Goal: Ask a question

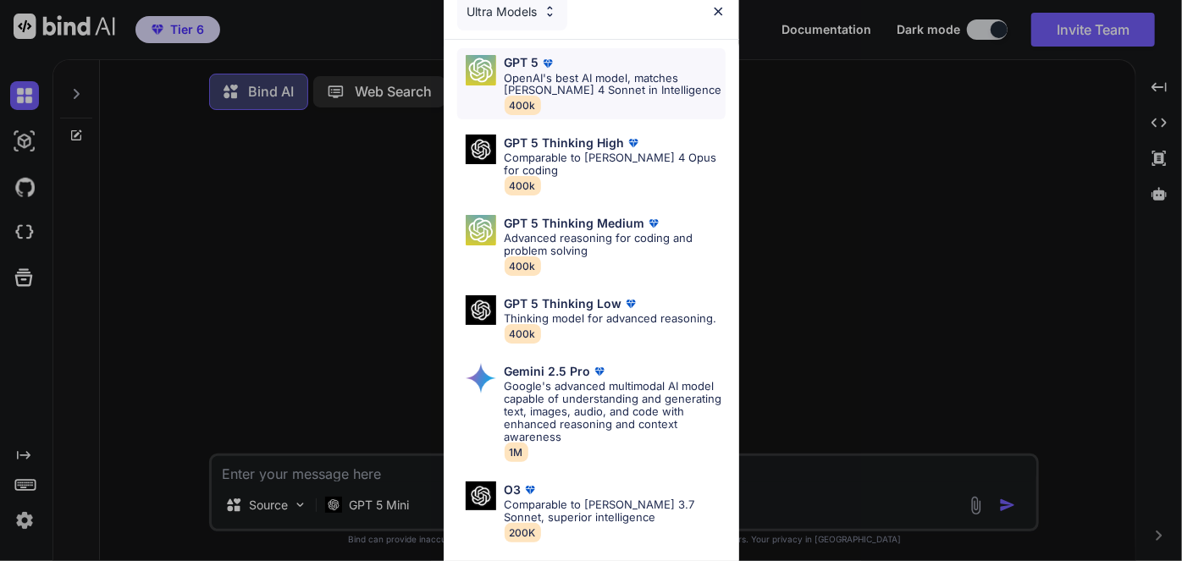
click at [559, 87] on p "OpenAI's best AI model, matches [PERSON_NAME] 4 Sonnet in Intelligence" at bounding box center [615, 84] width 221 height 25
type textarea "x"
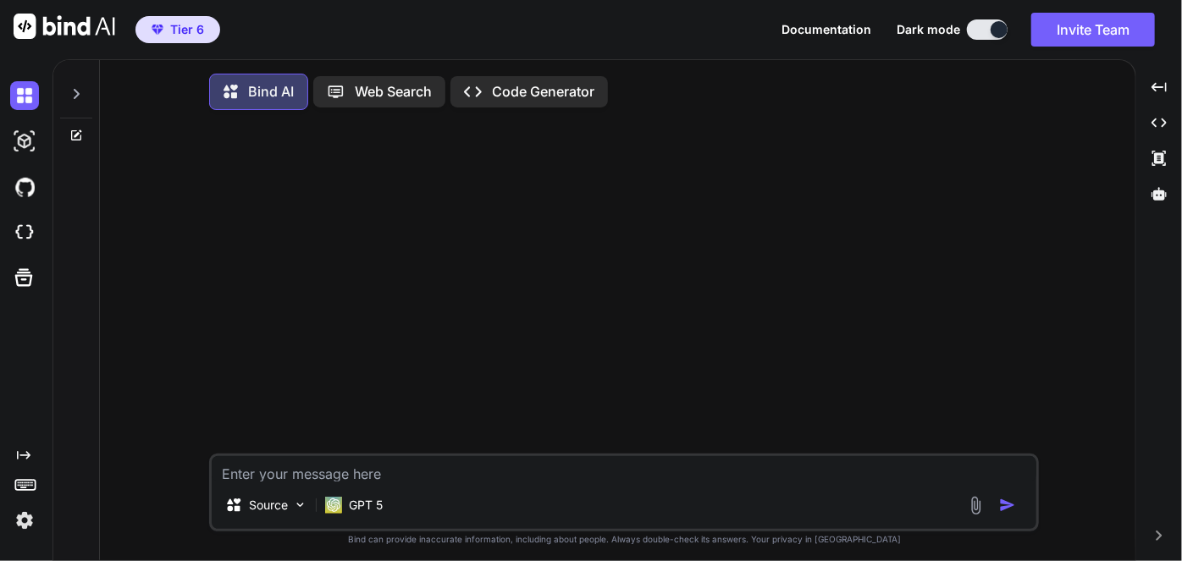
click at [390, 473] on textarea at bounding box center [624, 468] width 825 height 25
type textarea "T"
type textarea "x"
type textarea "Th"
type textarea "x"
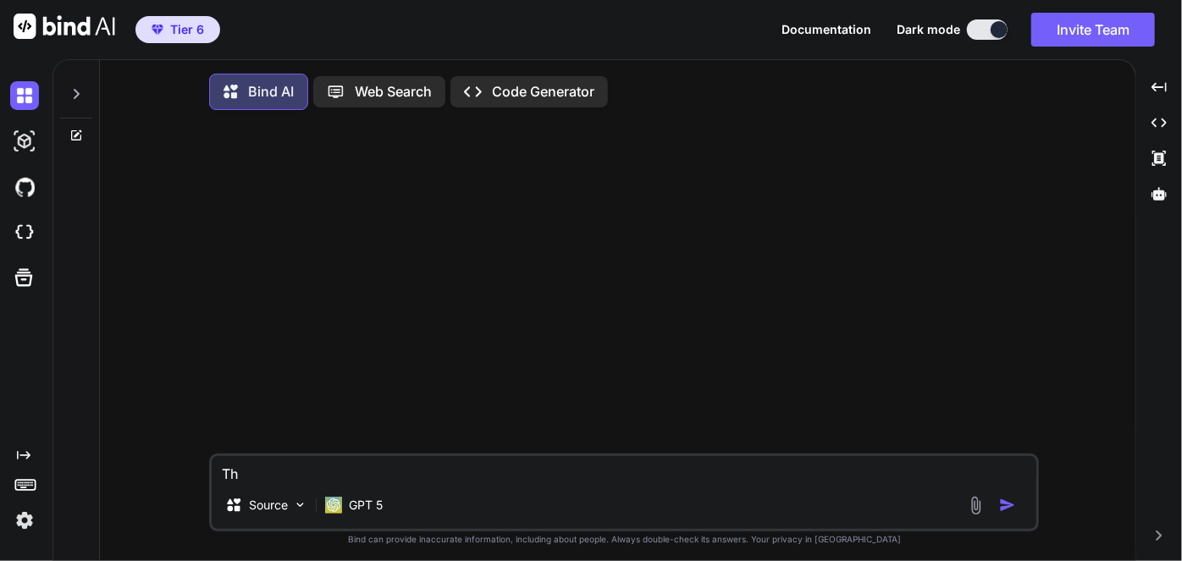
type textarea "Thi"
type textarea "x"
type textarea "This"
type textarea "x"
type textarea "Thisi"
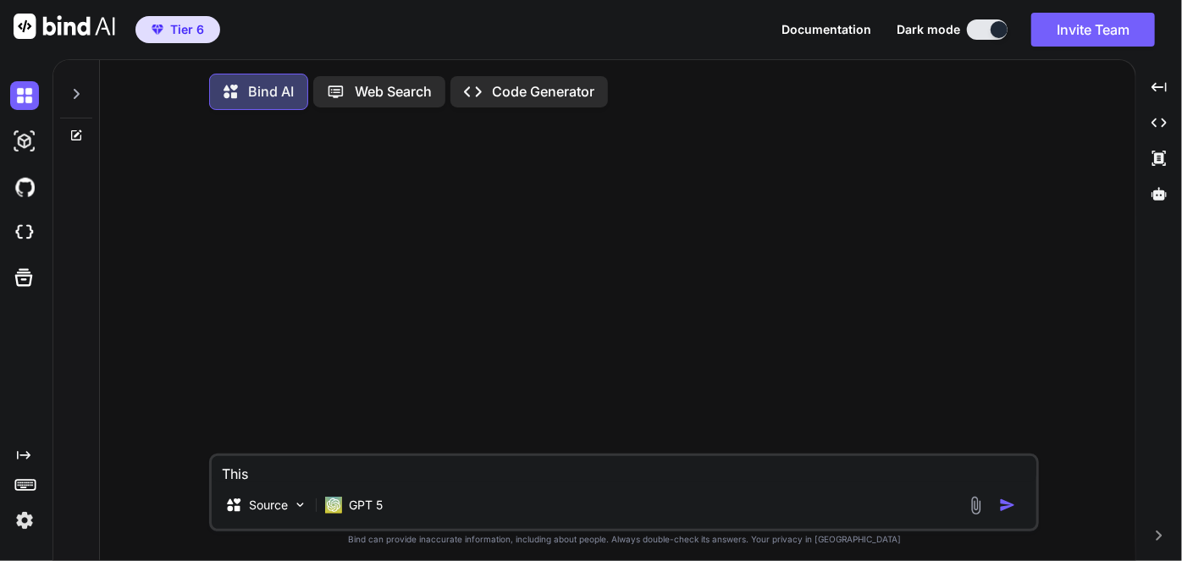
type textarea "x"
type textarea "Thisis"
type textarea "x"
type textarea "Thisis"
type textarea "x"
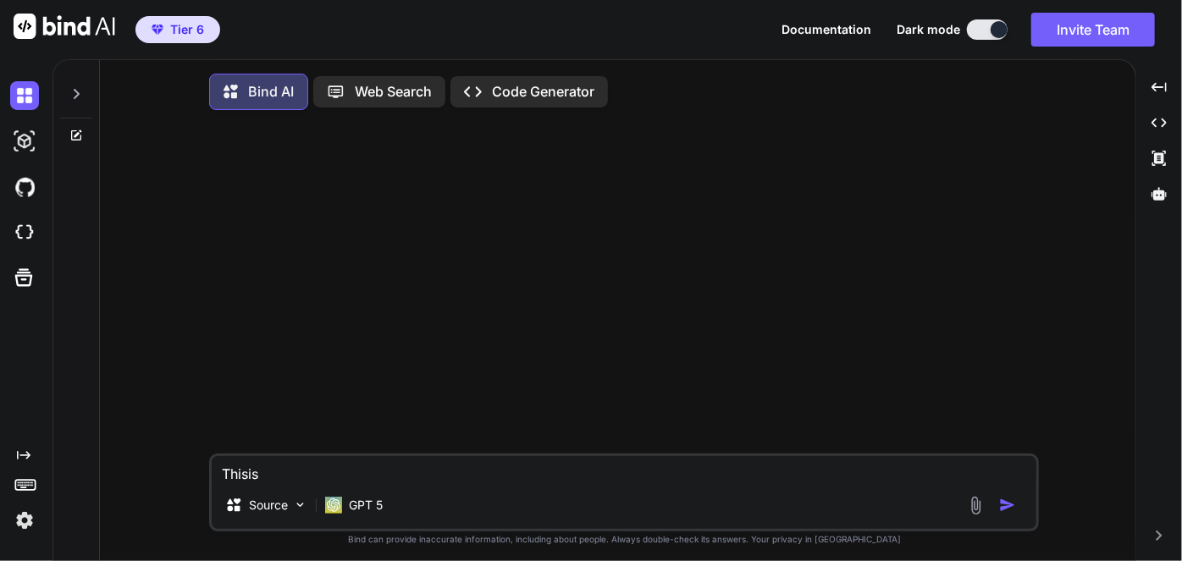
type textarea "Thisis"
type textarea "x"
type textarea "Thisi"
type textarea "x"
type textarea "This"
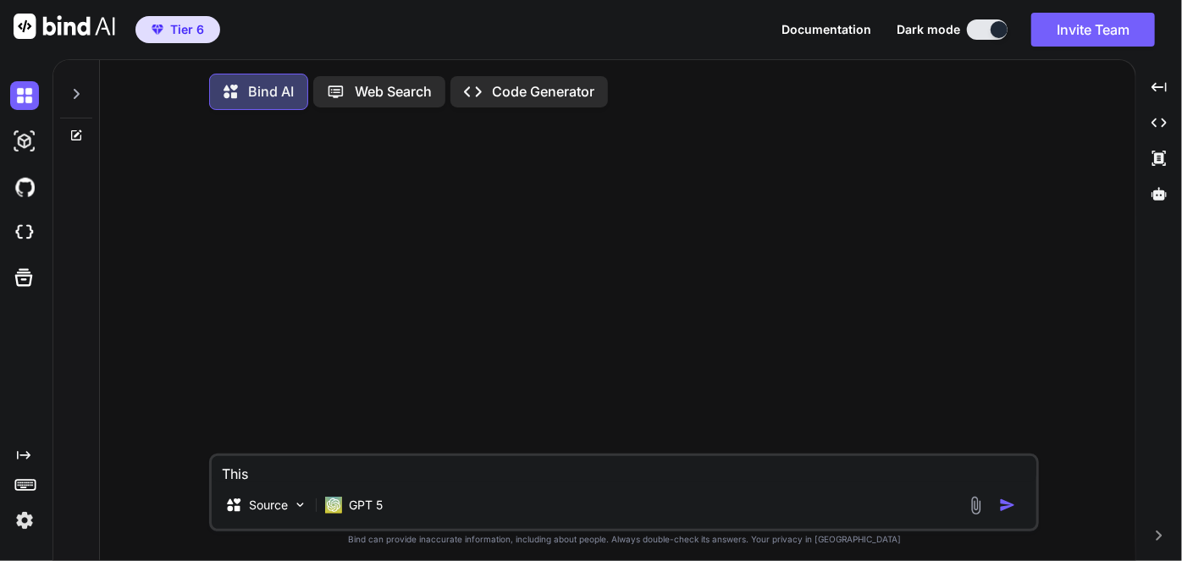
type textarea "x"
type textarea "This i"
type textarea "x"
type textarea "This is"
type textarea "x"
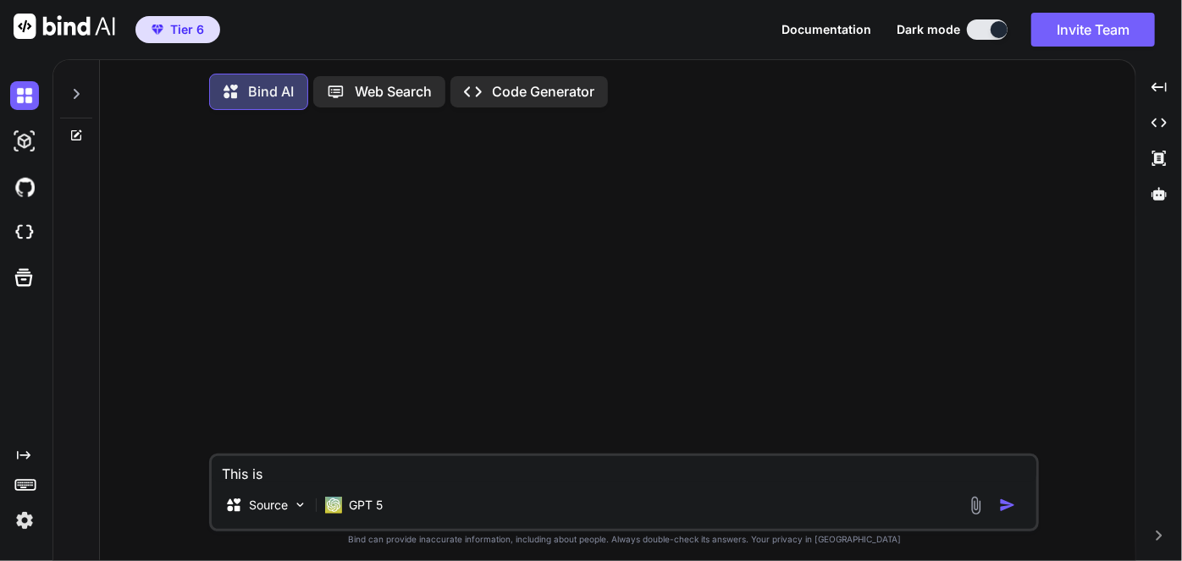
type textarea "This is"
type textarea "x"
type textarea "This is a"
type textarea "x"
type textarea "This is a"
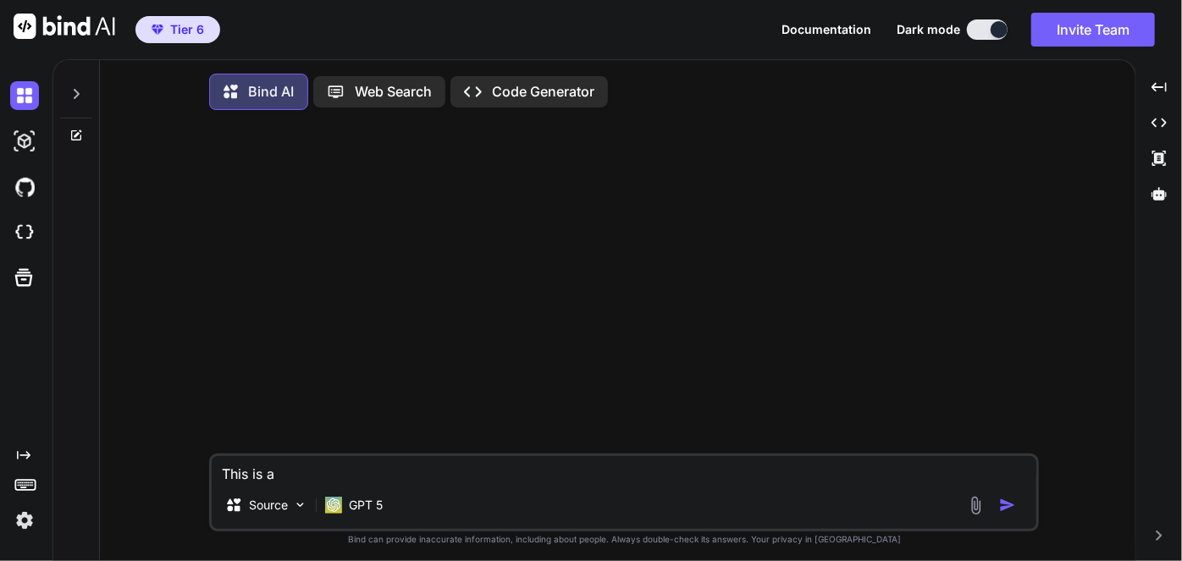
type textarea "x"
type textarea "This is a G"
type textarea "x"
type textarea "This is a Go"
type textarea "x"
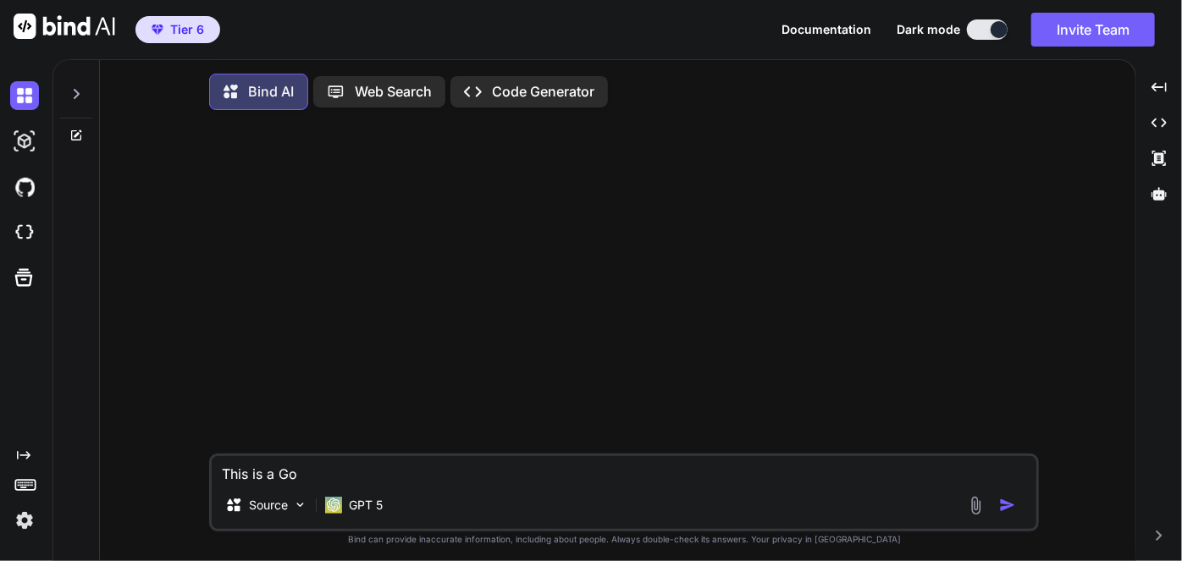
type textarea "This is a Goo"
type textarea "x"
type textarea "This is a Goog"
type textarea "x"
type textarea "This is a Googl"
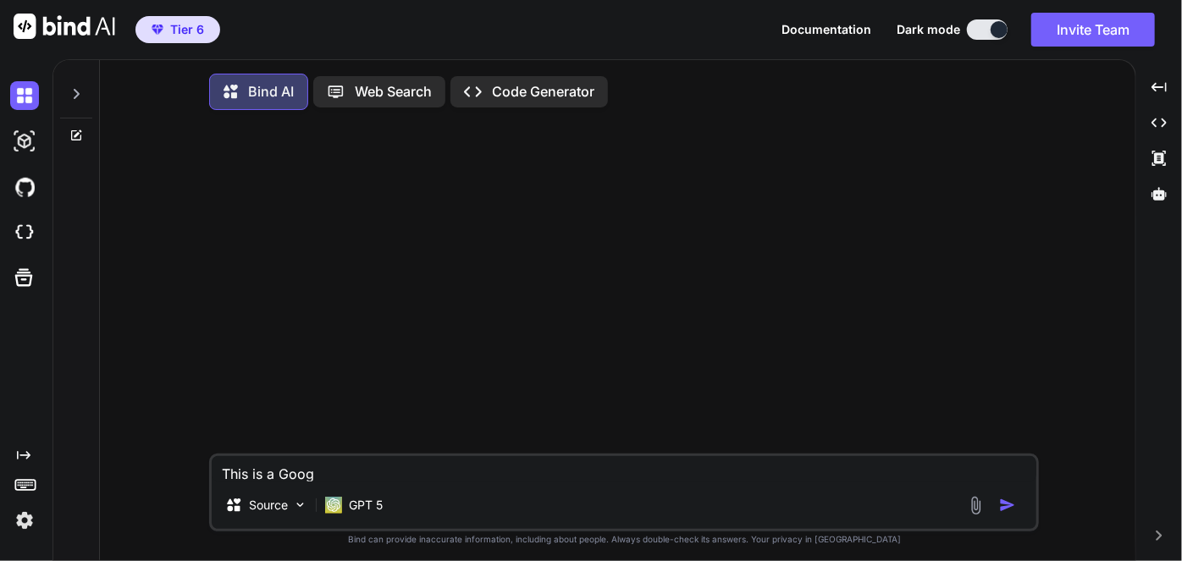
type textarea "x"
type textarea "This is a Google"
type textarea "x"
type textarea "This is a Google"
type textarea "x"
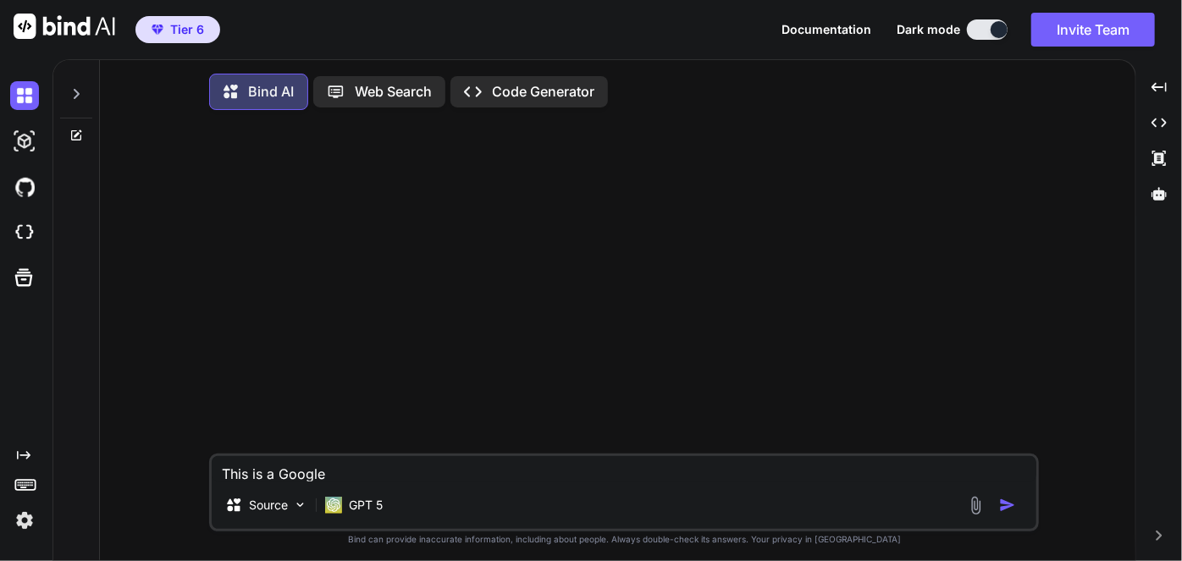
type textarea "This is a Google A"
type textarea "x"
type textarea "This is a Google A"
type textarea "x"
type textarea "This is a Google A"
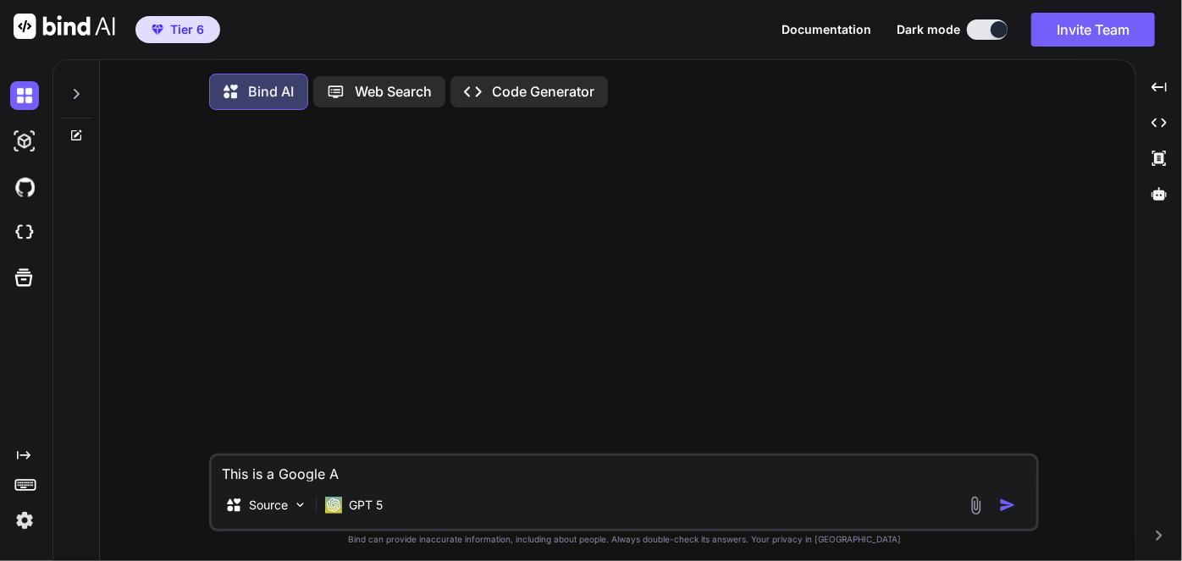
type textarea "x"
type textarea "This is a Google AO"
type textarea "x"
type textarea "This is a Google AO"
type textarea "x"
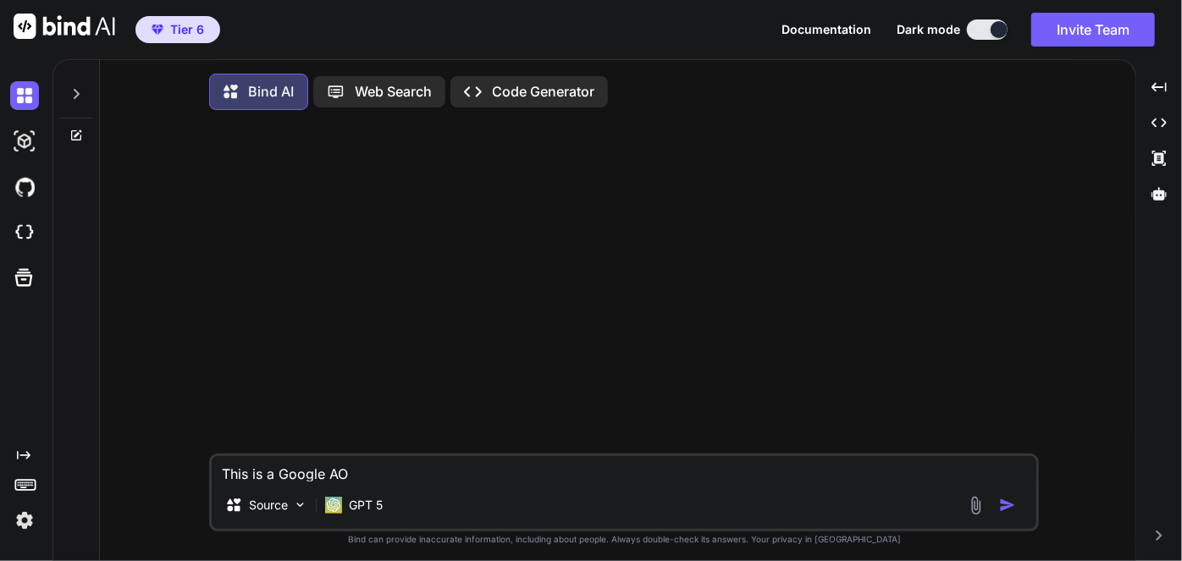
type textarea "This is a Google AO"
type textarea "x"
type textarea "This is a Google A"
type textarea "x"
type textarea "This is a Google AI"
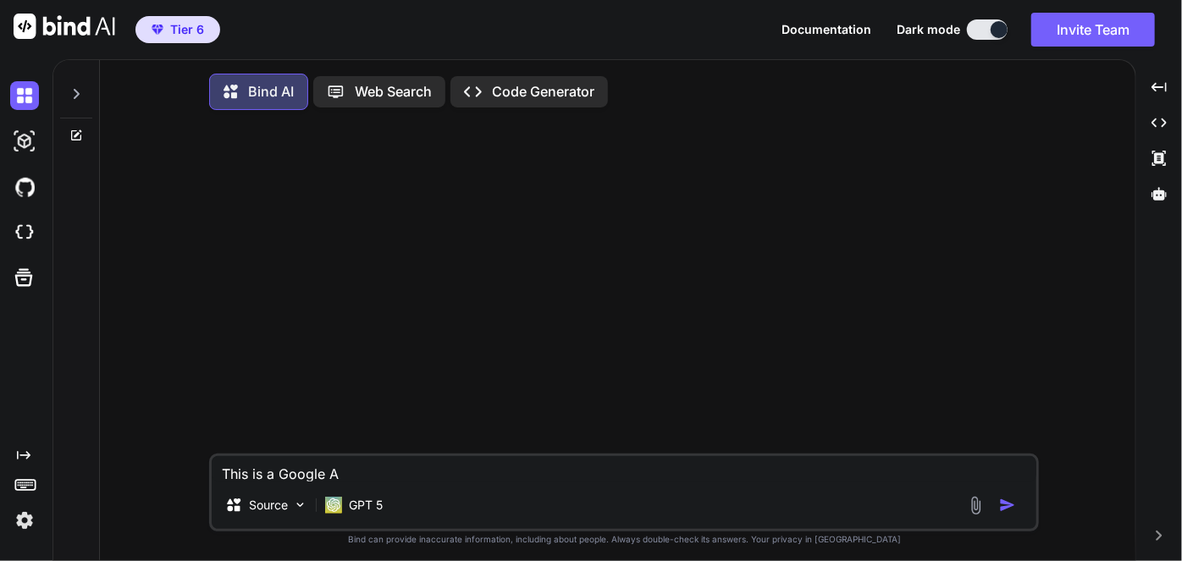
type textarea "x"
type textarea "This is a Google AI"
type textarea "x"
type textarea "This is a Google AI r"
type textarea "x"
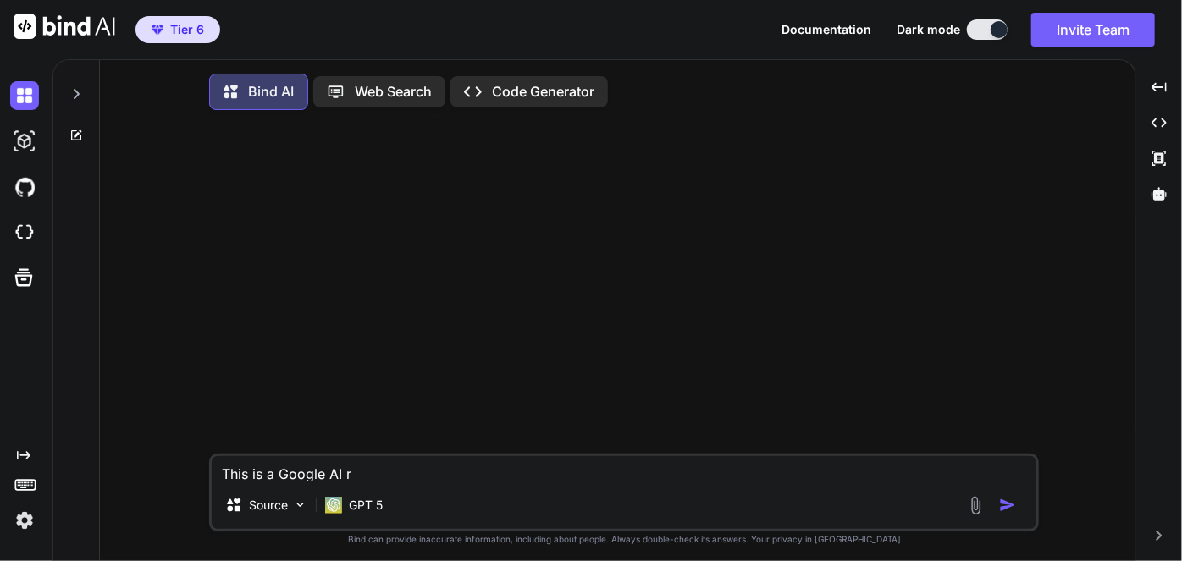
type textarea "This is a Google AI re"
type textarea "x"
type textarea "This is a Google AI res"
type textarea "x"
type textarea "This is a Google AI resu"
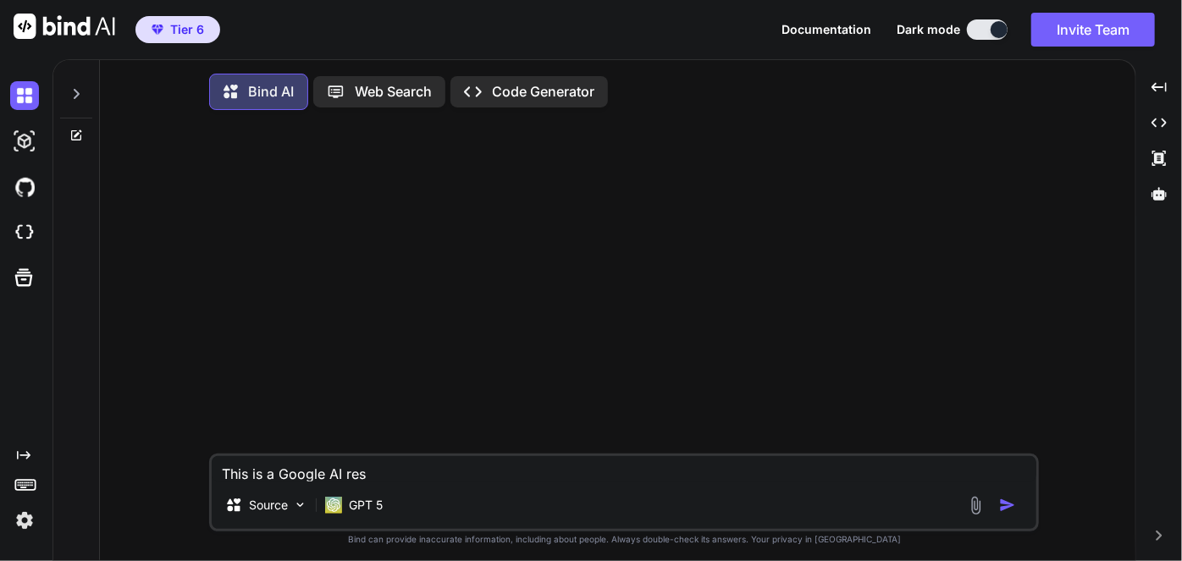
type textarea "x"
type textarea "This is a Google AI resul"
type textarea "x"
type textarea "This is a Google AI result"
type textarea "x"
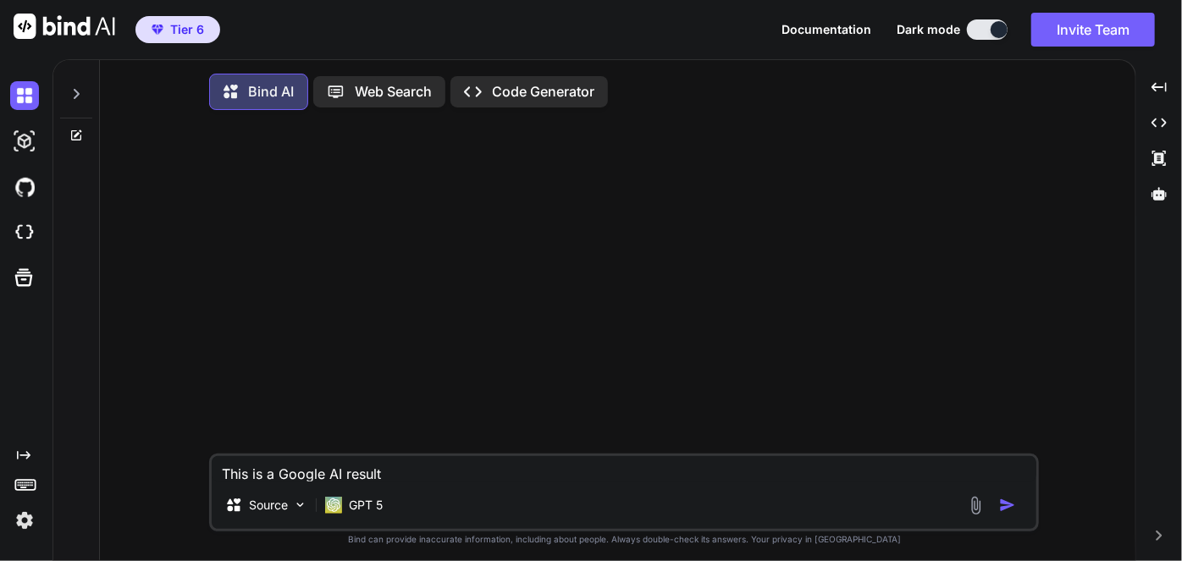
type textarea "This is a Google AI result"
type textarea "x"
type textarea "This is a Google AI result ""
type textarea "x"
paste textarea "Why these claims may be misleading While these platforms may have been the firs…"
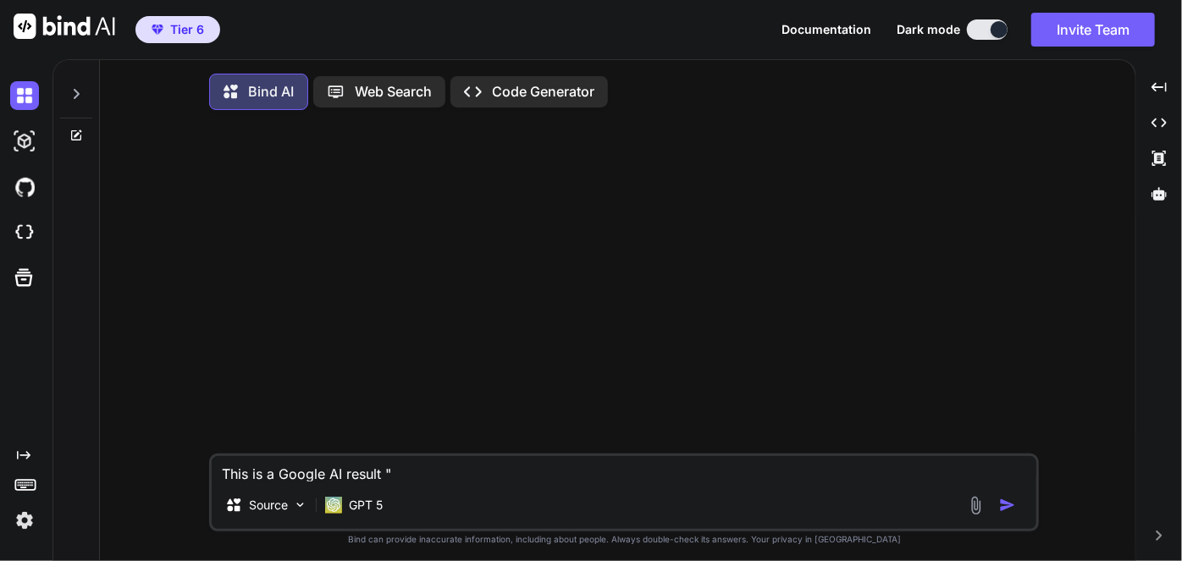
type textarea "This is a Google AI result "Why these claims may be misleading While these plat…"
type textarea "x"
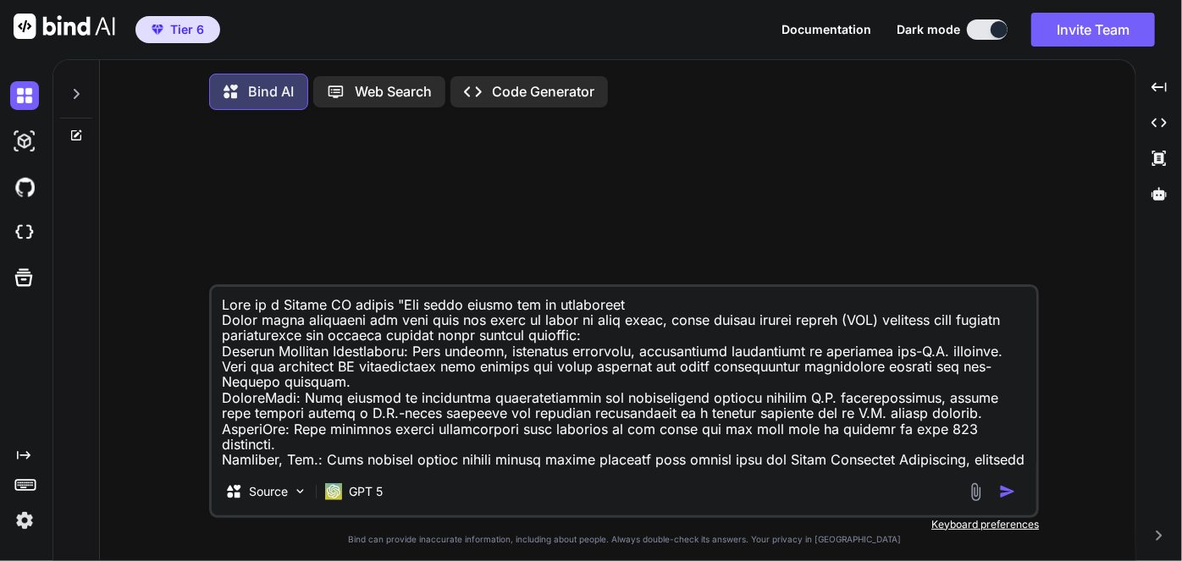
scroll to position [15, 0]
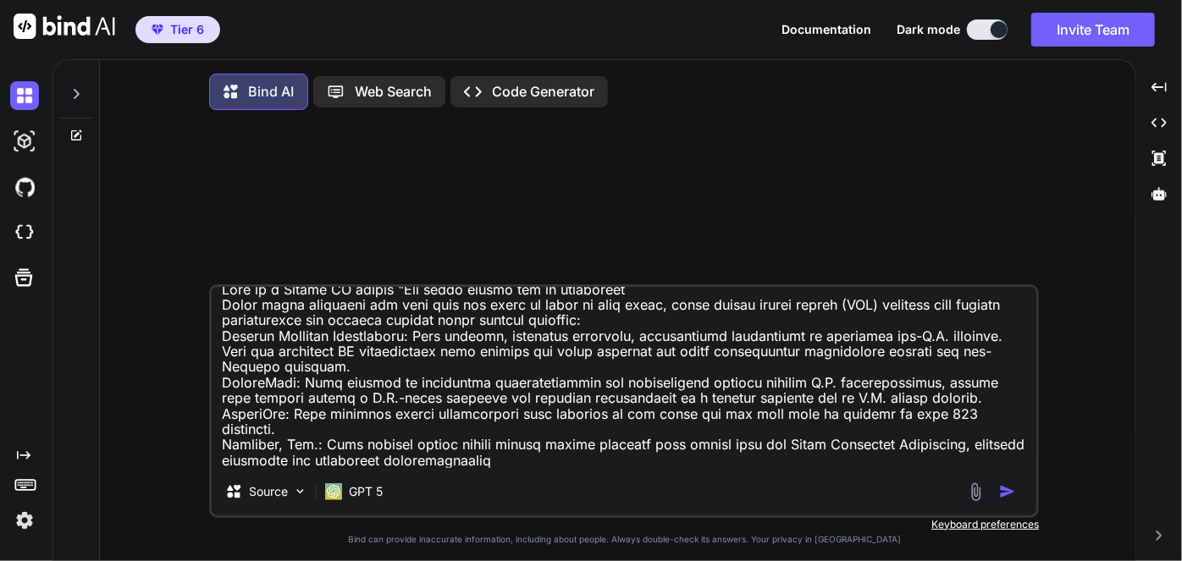
type textarea "This is a Google AI result "Why these claims may be misleading While these plat…"
type textarea "x"
type textarea "This is a Google AI result "Why these claims may be misleading While these plat…"
type textarea "x"
type textarea "This is a Google AI result "Why these claims may be misleading While these plat…"
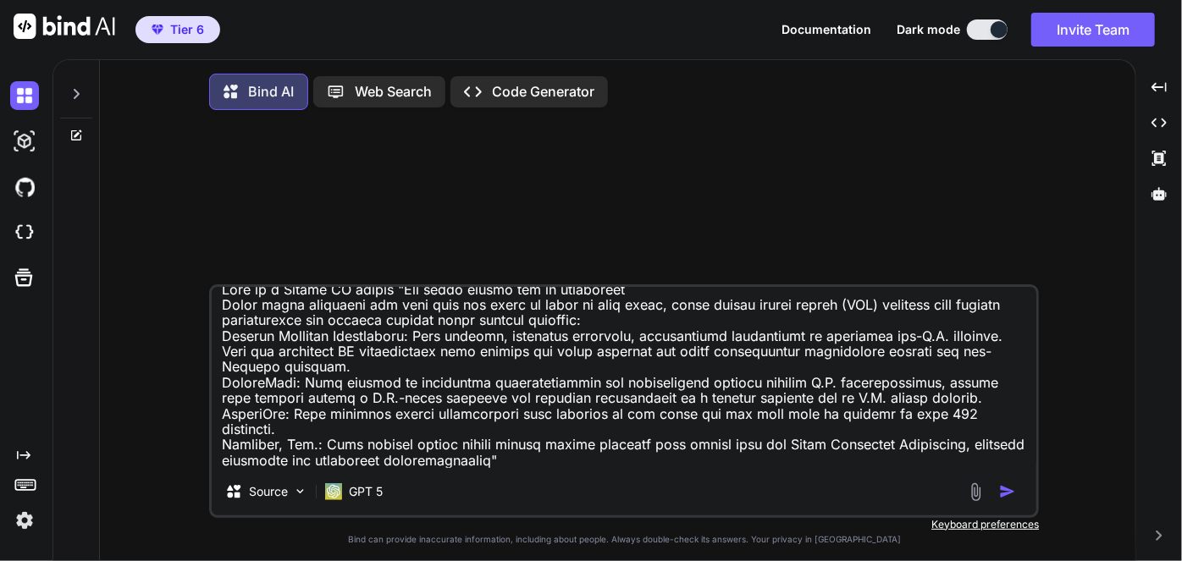
type textarea "x"
type textarea "This is a Google AI result "Why these claims may be misleading While these plat…"
type textarea "x"
type textarea "This is a Google AI result "Why these claims may be misleading While these plat…"
type textarea "x"
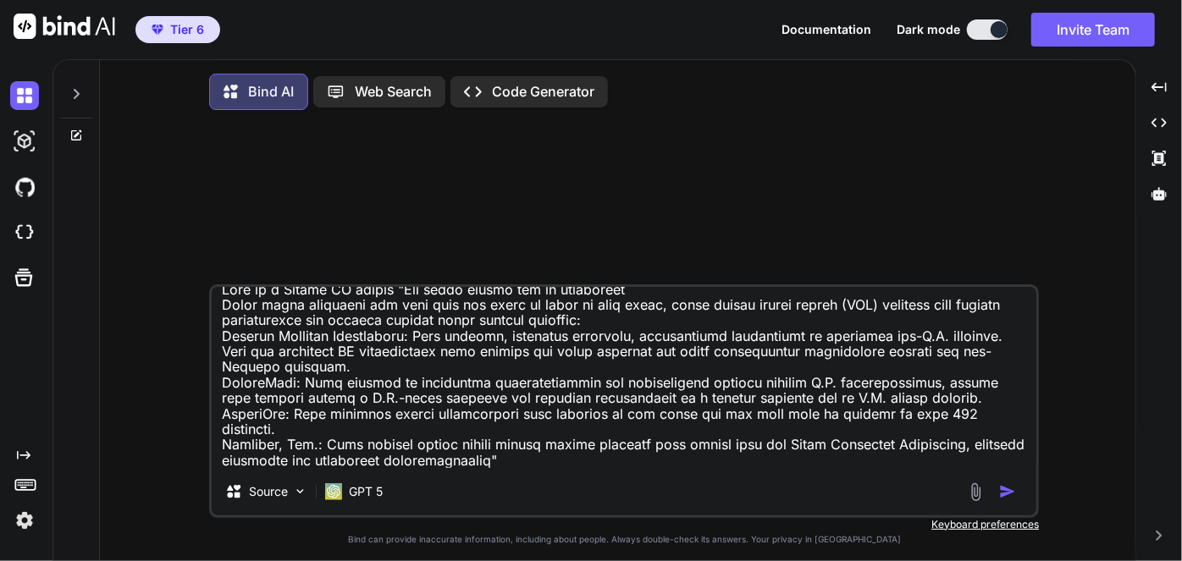
type textarea "This is a Google AI result "Why these claims may be misleading While these plat…"
type textarea "x"
type textarea "This is a Google AI result "Why these claims may be misleading While these plat…"
type textarea "x"
type textarea "This is a Google AI result "Why these claims may be misleading While these plat…"
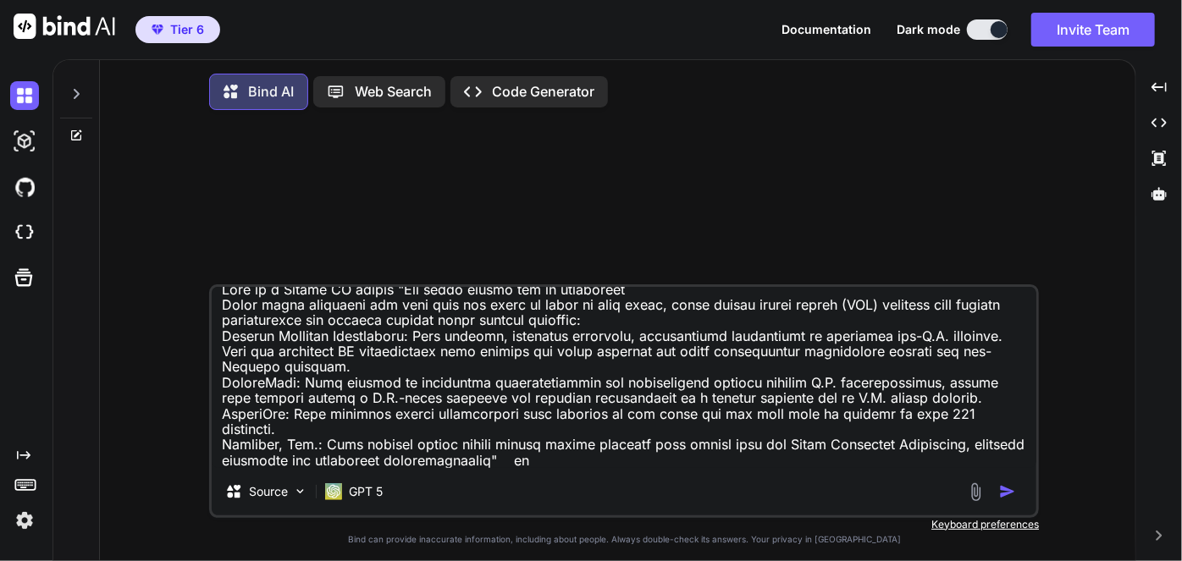
type textarea "x"
type textarea "This is a Google AI result "Why these claims may be misleading While these plat…"
type textarea "x"
type textarea "This is a Google AI result "Why these claims may be misleading While these plat…"
type textarea "x"
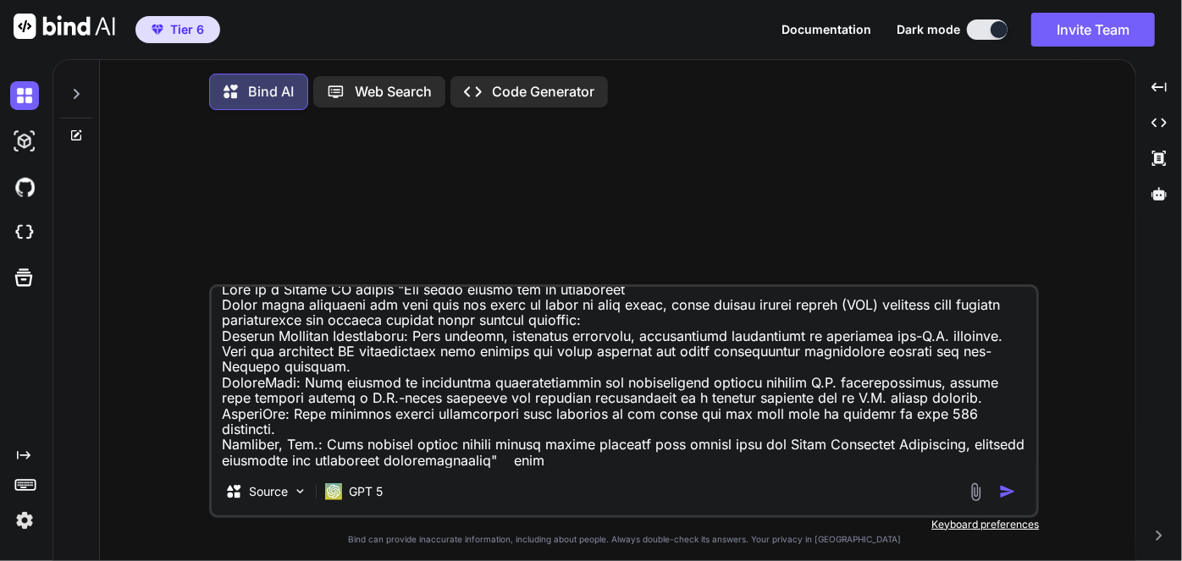
type textarea "This is a Google AI result "Why these claims may be misleading While these plat…"
type textarea "x"
type textarea "This is a Google AI result "Why these claims may be misleading While these plat…"
type textarea "x"
type textarea "This is a Google AI result "Why these claims may be misleading While these plat…"
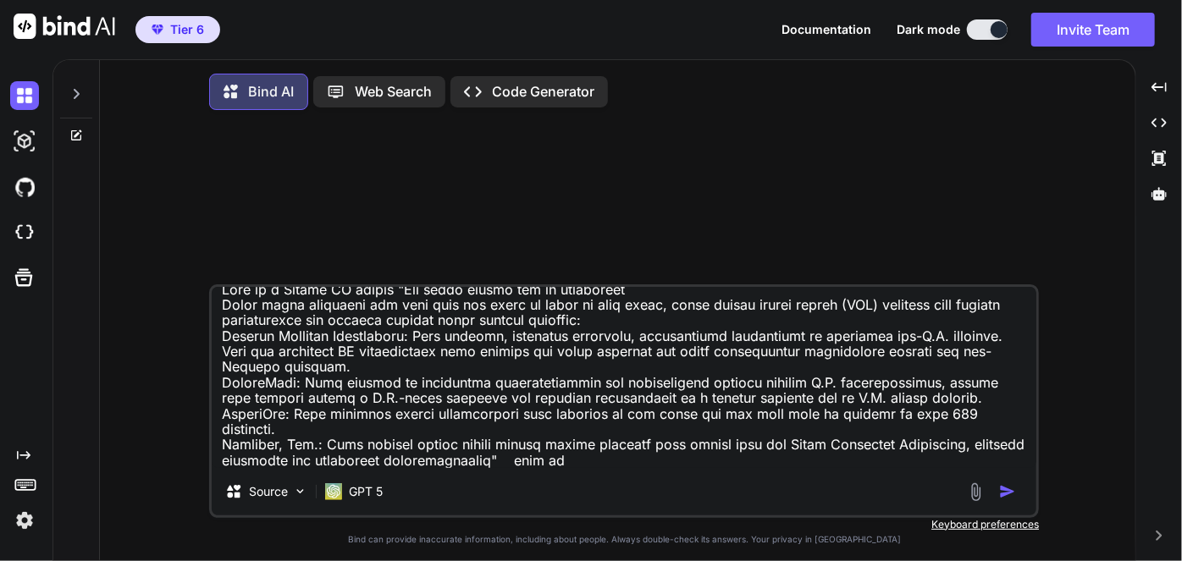
type textarea "x"
type textarea "This is a Google AI result "Why these claims may be misleading While these plat…"
type textarea "x"
type textarea "This is a Google AI result "Why these claims may be misleading While these plat…"
type textarea "x"
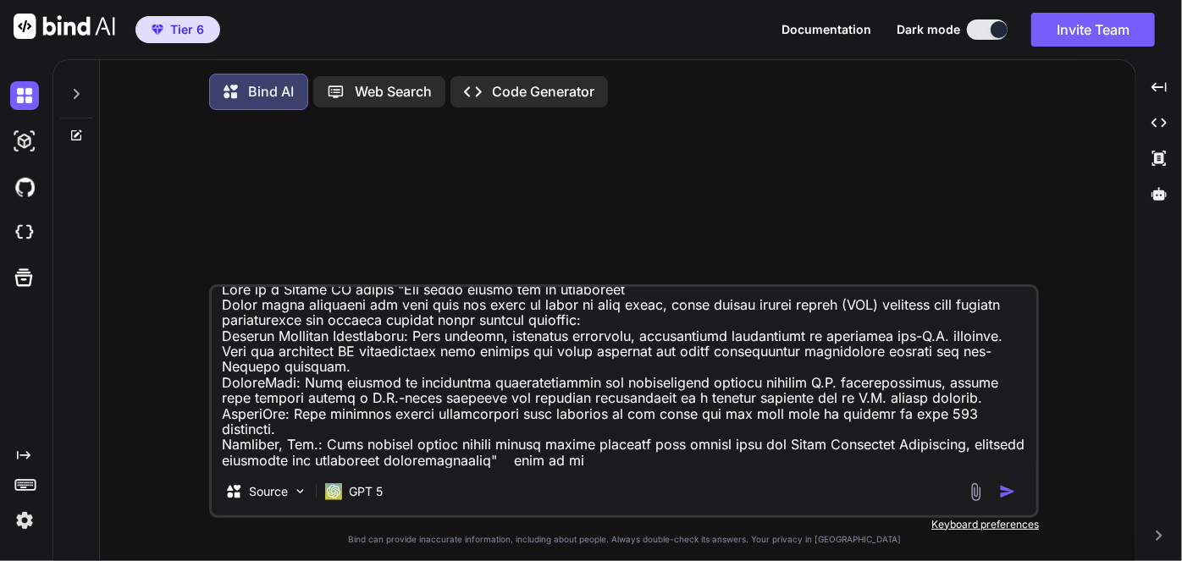
type textarea "This is a Google AI result "Why these claims may be misleading While these plat…"
type textarea "x"
type textarea "This is a Google AI result "Why these claims may be misleading While these plat…"
type textarea "x"
type textarea "This is a Google AI result "Why these claims may be misleading While these plat…"
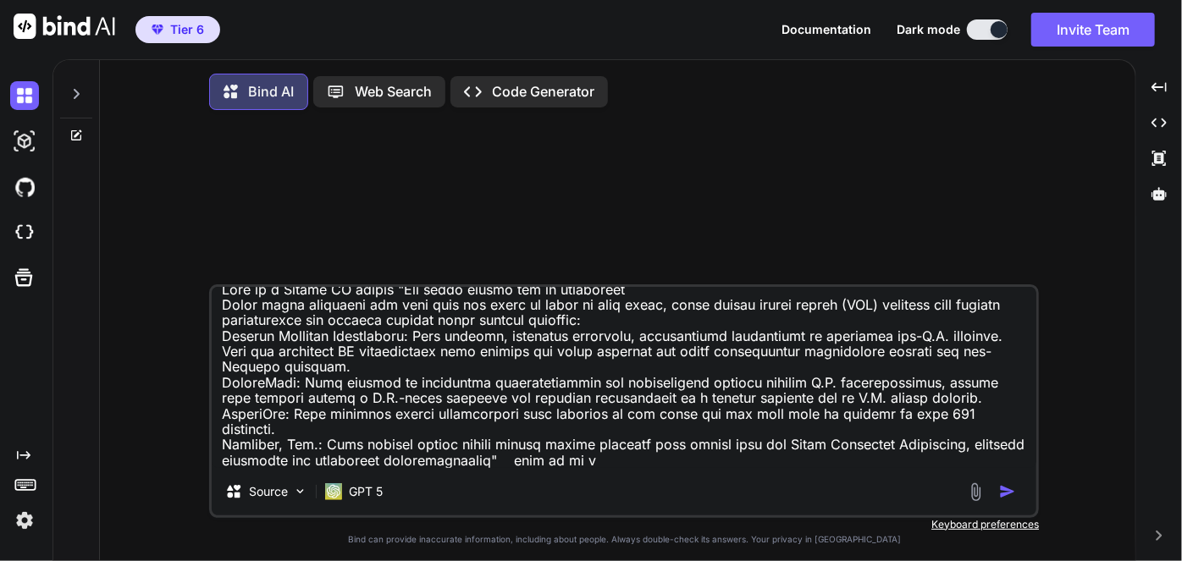
type textarea "x"
type textarea "This is a Google AI result "Why these claims may be misleading While these plat…"
type textarea "x"
type textarea "This is a Google AI result "Why these claims may be misleading While these plat…"
type textarea "x"
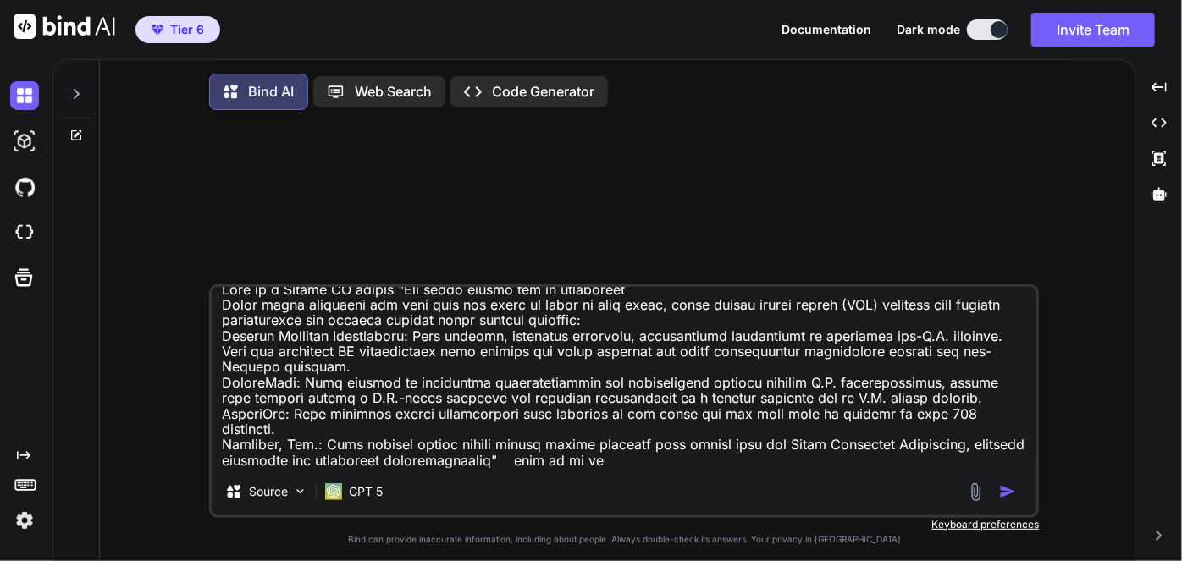
type textarea "This is a Google AI result "Why these claims may be misleading While these plat…"
type textarea "x"
type textarea "This is a Google AI result "Why these claims may be misleading While these plat…"
type textarea "x"
type textarea "This is a Google AI result "Why these claims may be misleading While these plat…"
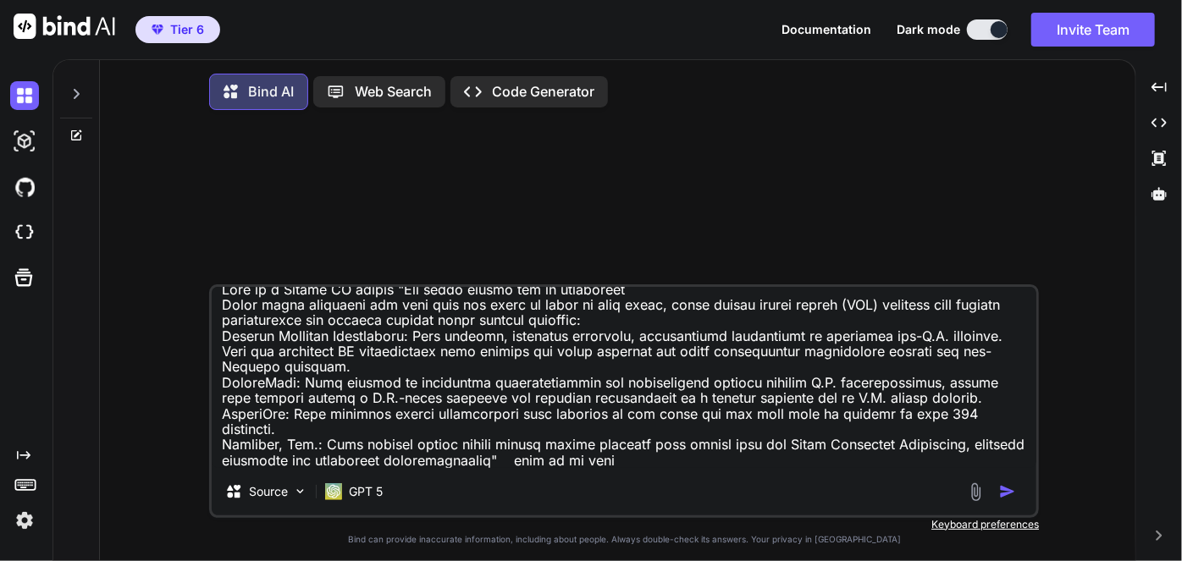
type textarea "x"
type textarea "This is a Google AI result "Why these claims may be misleading While these plat…"
type textarea "x"
click at [654, 459] on textarea at bounding box center [624, 377] width 825 height 181
paste textarea "<!DOCTYPE html> <html lang="en"> <head> <meta charset="UTF-8"> <meta name="view…"
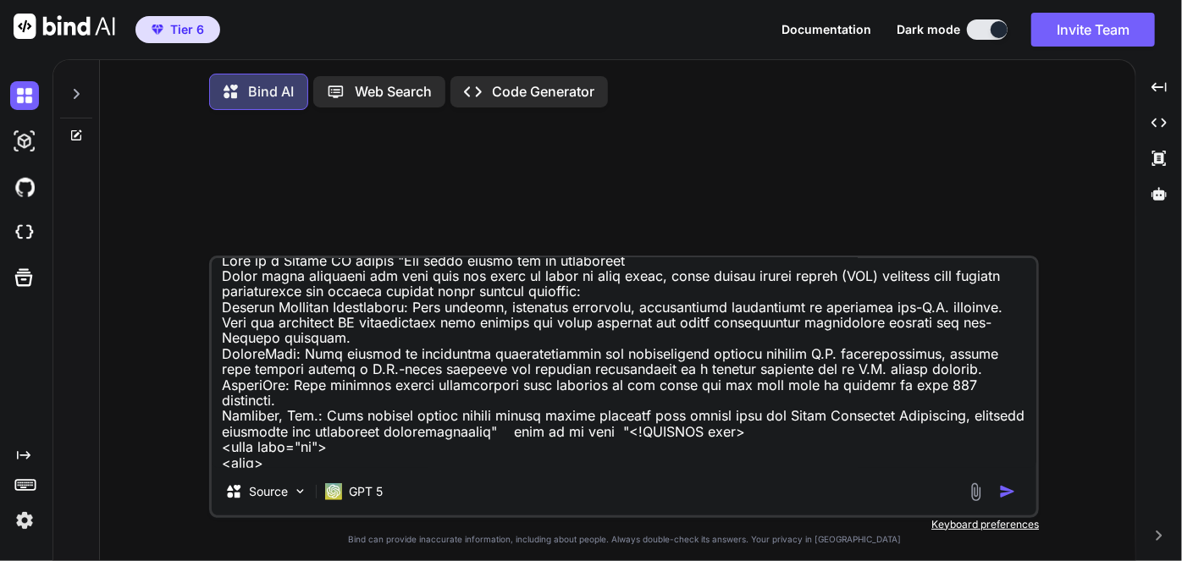
scroll to position [27687, 0]
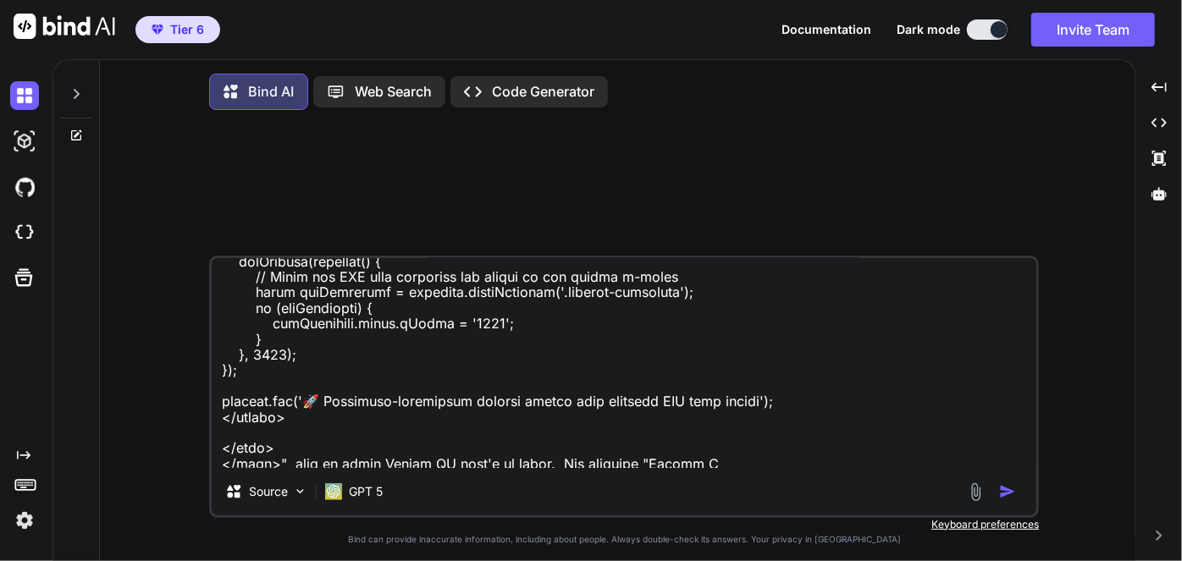
type textarea "This is a Google AI result "Why these claims may be misleading While these plat…"
